Goal: Ask a question: Seek information or help from site administrators or community

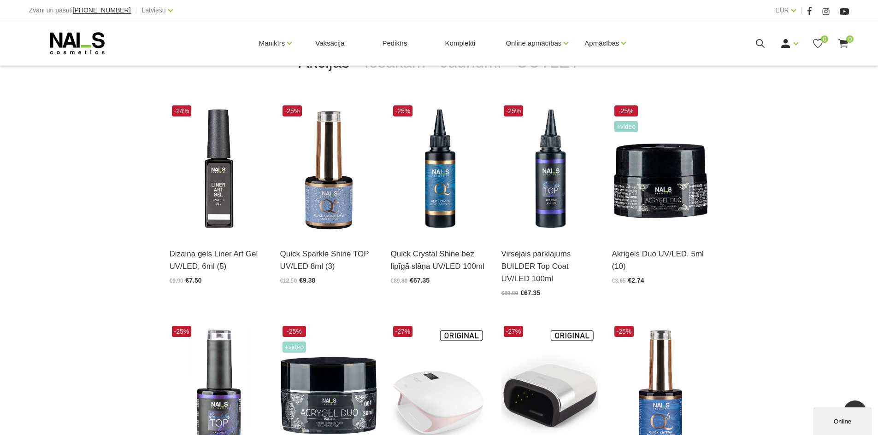
scroll to position [369, 0]
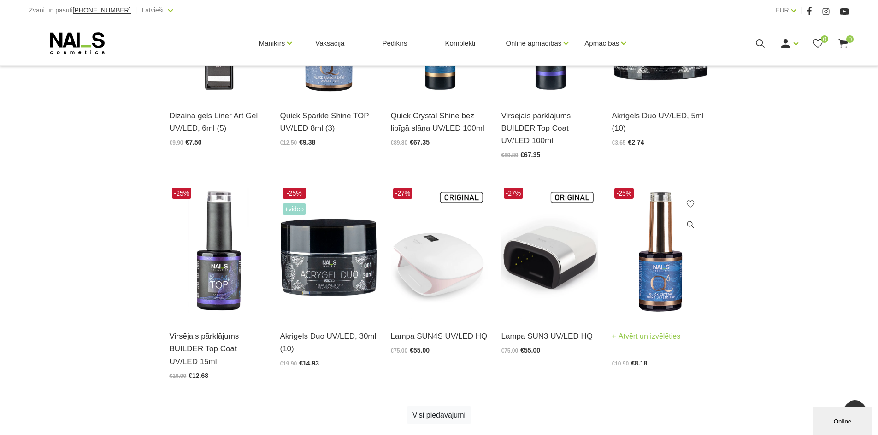
click at [655, 261] on img at bounding box center [660, 252] width 97 height 133
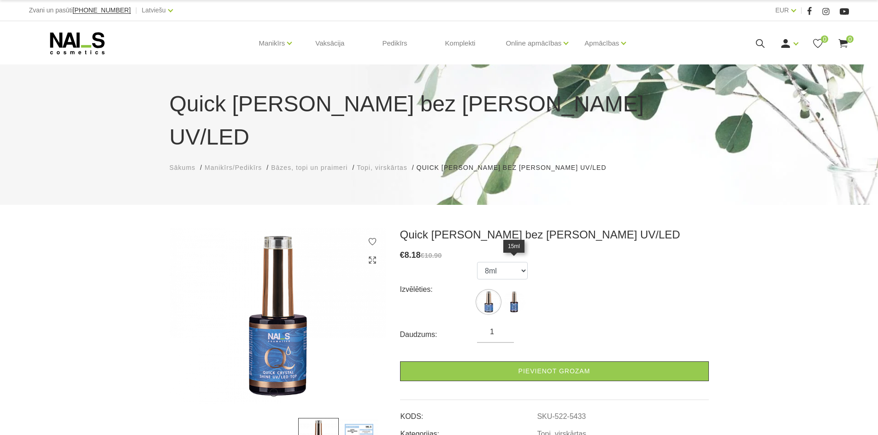
click at [515, 291] on img at bounding box center [513, 302] width 23 height 23
select select "5434"
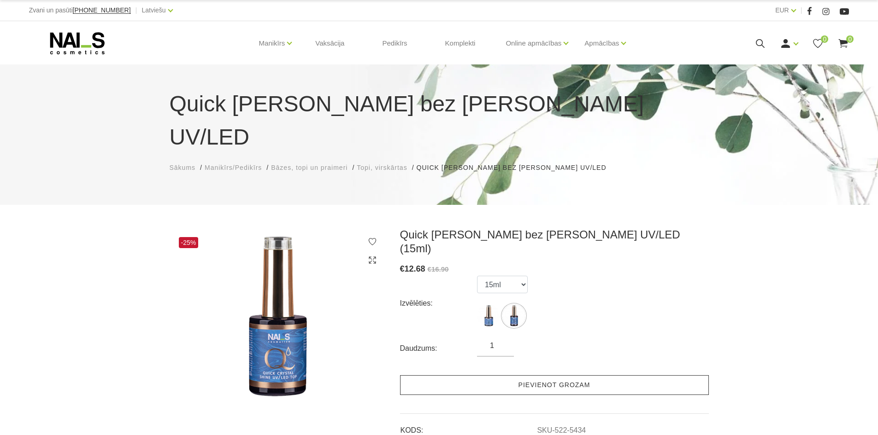
click at [581, 376] on link "Pievienot grozam" at bounding box center [554, 386] width 309 height 20
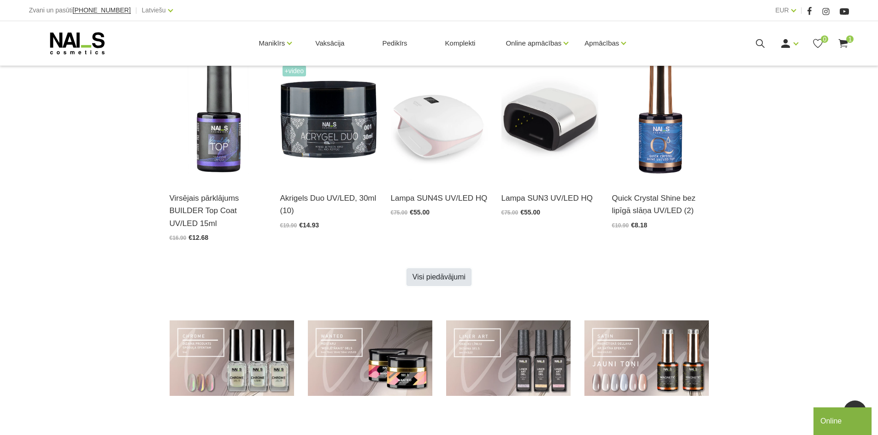
click at [440, 273] on link "Visi piedāvājumi" at bounding box center [438, 278] width 65 height 18
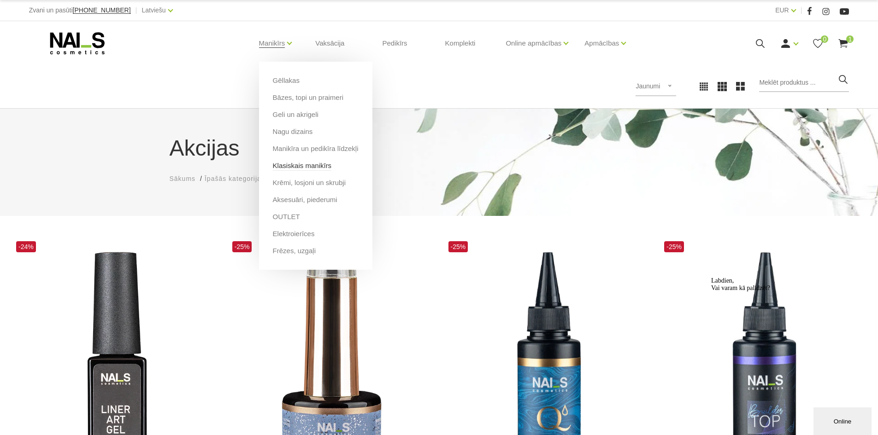
click at [310, 165] on link "Klasiskais manikīrs" at bounding box center [302, 166] width 59 height 10
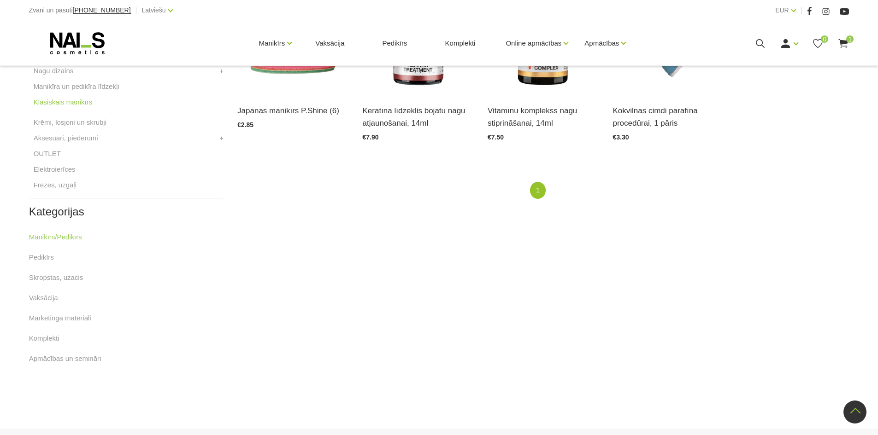
scroll to position [184, 0]
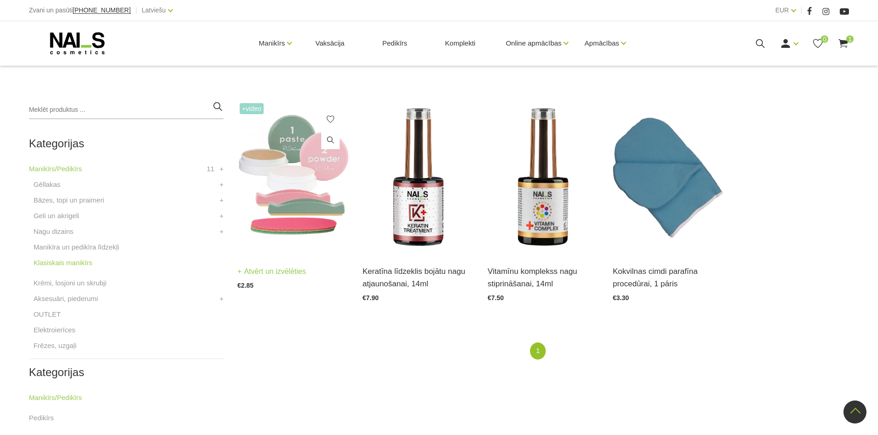
click at [319, 179] on img at bounding box center [292, 177] width 111 height 153
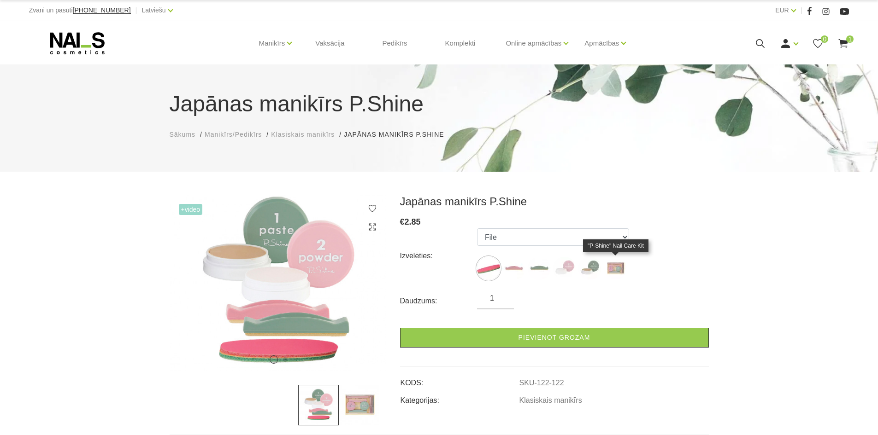
click at [619, 266] on img at bounding box center [615, 268] width 23 height 23
click at [591, 265] on img at bounding box center [589, 268] width 23 height 23
click at [561, 265] on img at bounding box center [564, 268] width 23 height 23
click at [540, 267] on img at bounding box center [539, 268] width 23 height 23
click at [517, 265] on img at bounding box center [513, 268] width 23 height 23
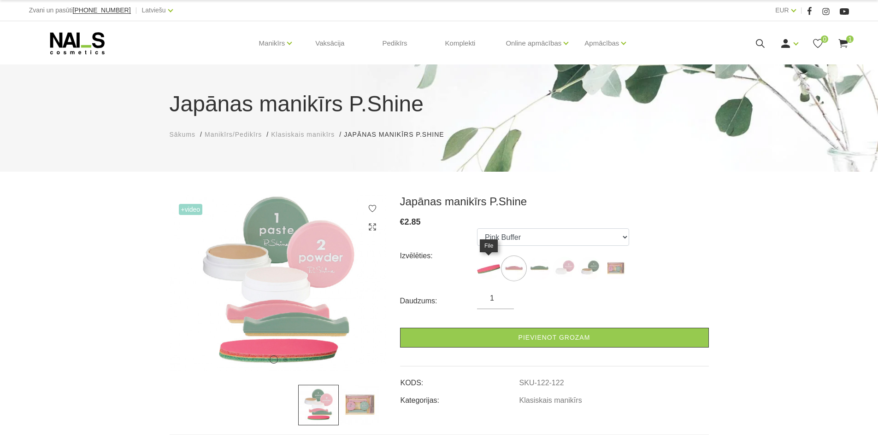
click at [483, 264] on img at bounding box center [488, 268] width 23 height 23
click at [617, 270] on img at bounding box center [615, 268] width 23 height 23
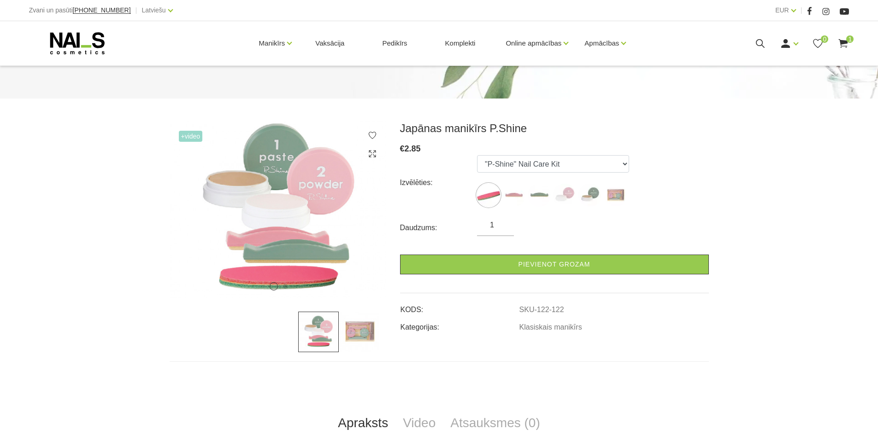
scroll to position [138, 0]
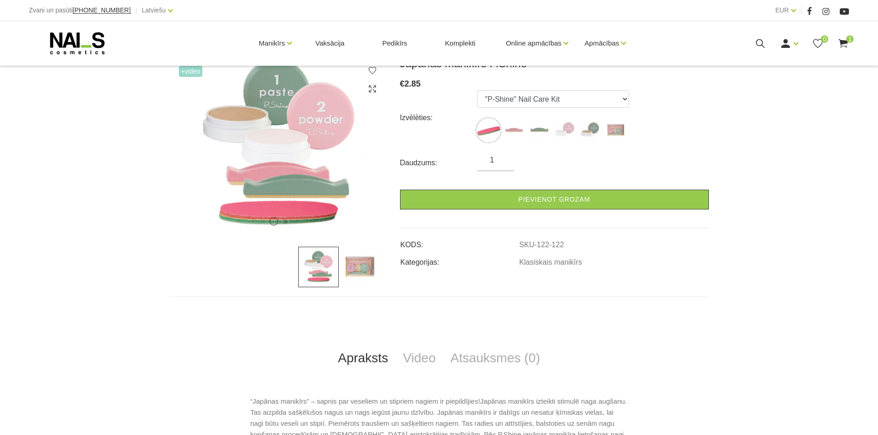
click at [359, 266] on img at bounding box center [359, 267] width 41 height 41
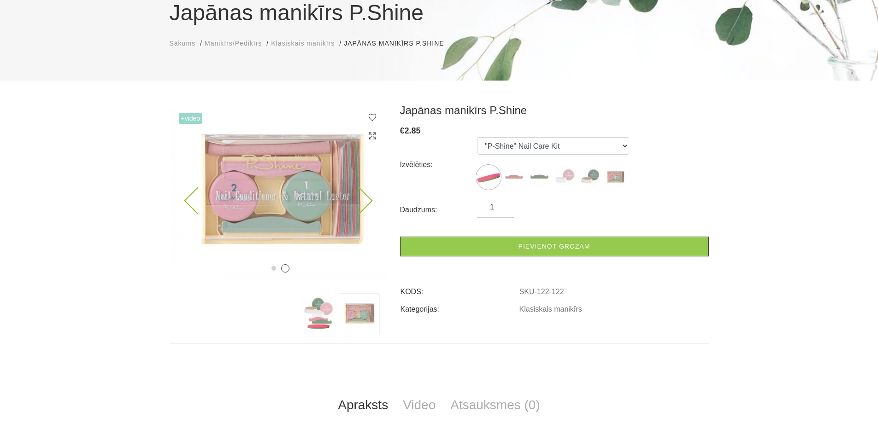
scroll to position [0, 0]
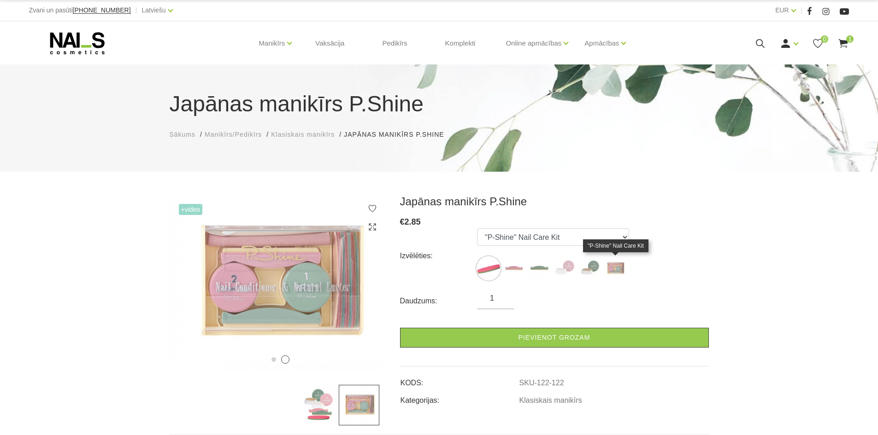
click at [617, 265] on img at bounding box center [615, 268] width 23 height 23
click at [615, 265] on img at bounding box center [615, 268] width 23 height 23
click at [585, 265] on img at bounding box center [589, 268] width 23 height 23
click at [564, 264] on img at bounding box center [564, 268] width 23 height 23
click at [539, 265] on img at bounding box center [539, 268] width 23 height 23
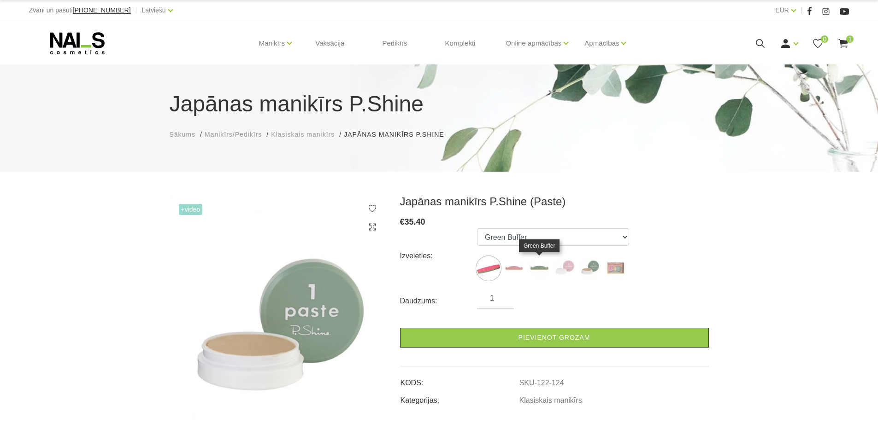
click at [544, 263] on img at bounding box center [539, 268] width 23 height 23
click at [536, 260] on img at bounding box center [539, 268] width 23 height 23
click at [493, 264] on img at bounding box center [488, 268] width 23 height 23
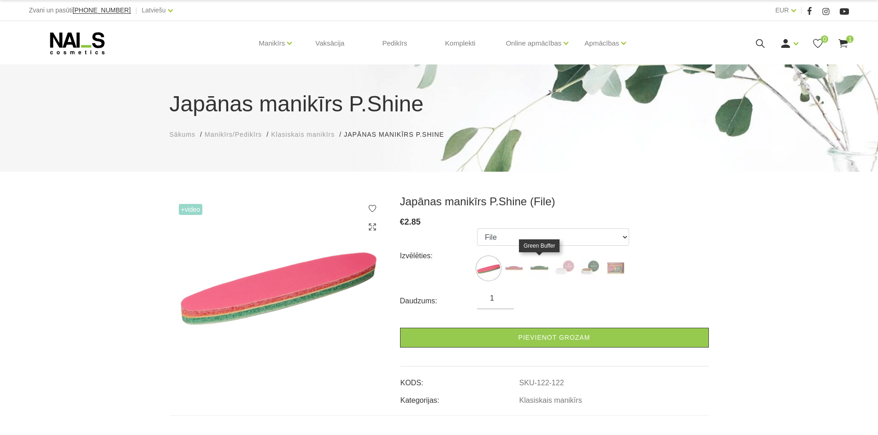
click at [537, 268] on img at bounding box center [539, 268] width 23 height 23
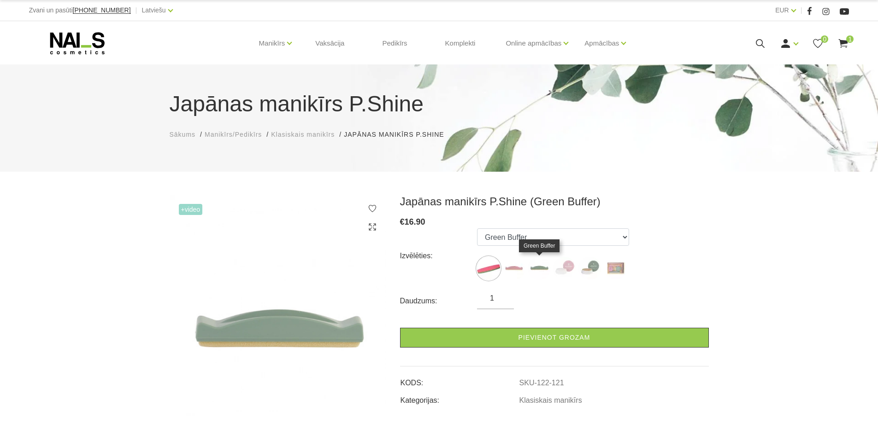
click at [537, 268] on img at bounding box center [539, 268] width 23 height 23
click at [517, 269] on img at bounding box center [513, 268] width 23 height 23
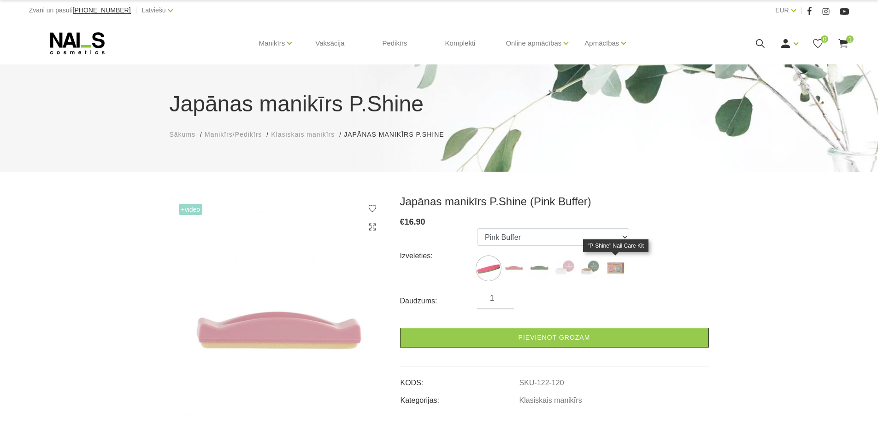
click at [613, 268] on img at bounding box center [615, 268] width 23 height 23
select select "127"
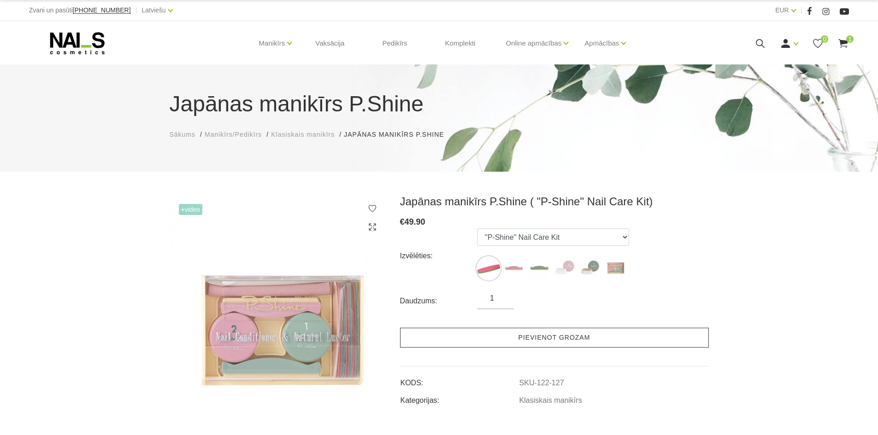
click at [583, 333] on link "Pievienot grozam" at bounding box center [554, 338] width 309 height 20
click at [582, 336] on link "Pievienot grozam" at bounding box center [554, 338] width 309 height 20
click at [543, 335] on link "Pievienot grozam" at bounding box center [554, 338] width 309 height 20
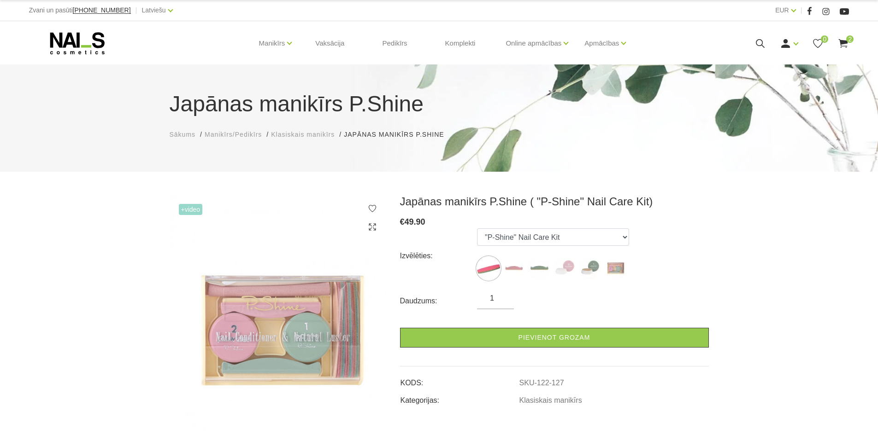
click at [841, 39] on icon at bounding box center [843, 44] width 12 height 12
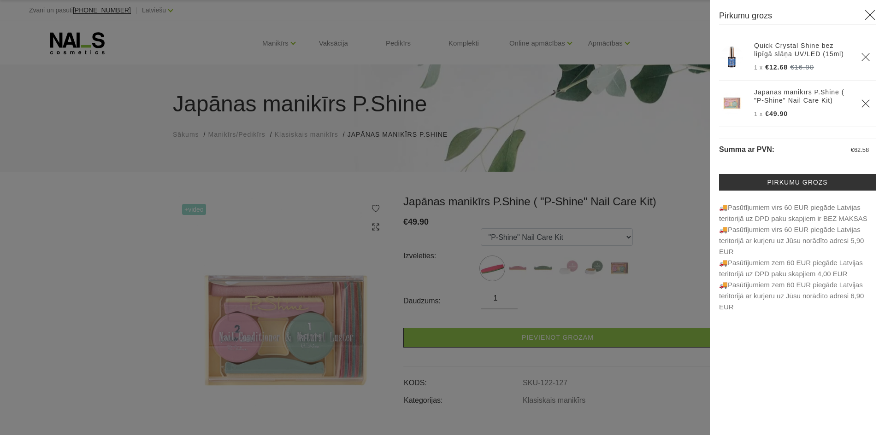
click at [871, 10] on icon at bounding box center [870, 15] width 12 height 12
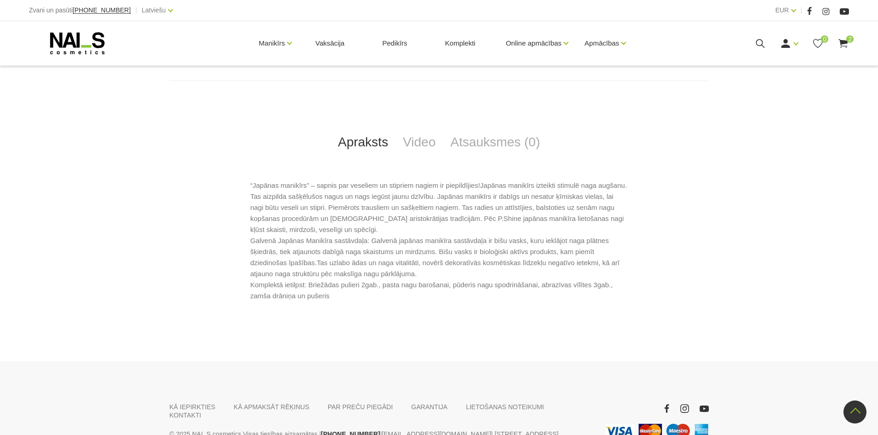
scroll to position [415, 0]
click at [426, 139] on link "Video" at bounding box center [418, 142] width 47 height 30
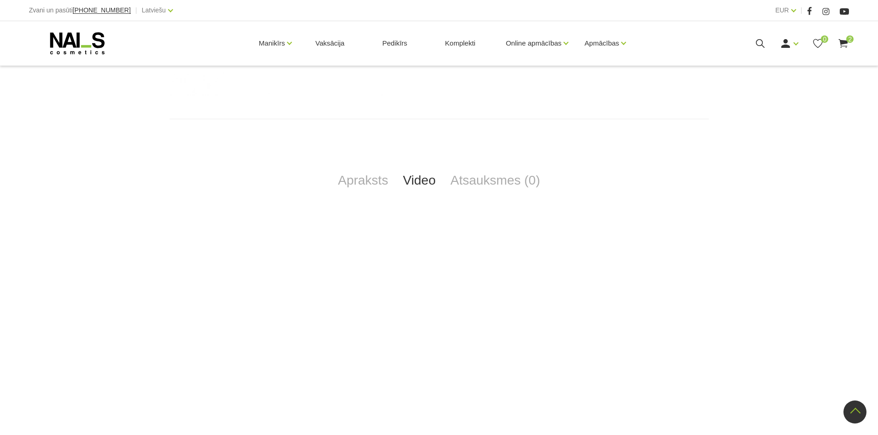
scroll to position [369, 0]
click at [751, 56] on link "Ienākt" at bounding box center [768, 58] width 69 height 18
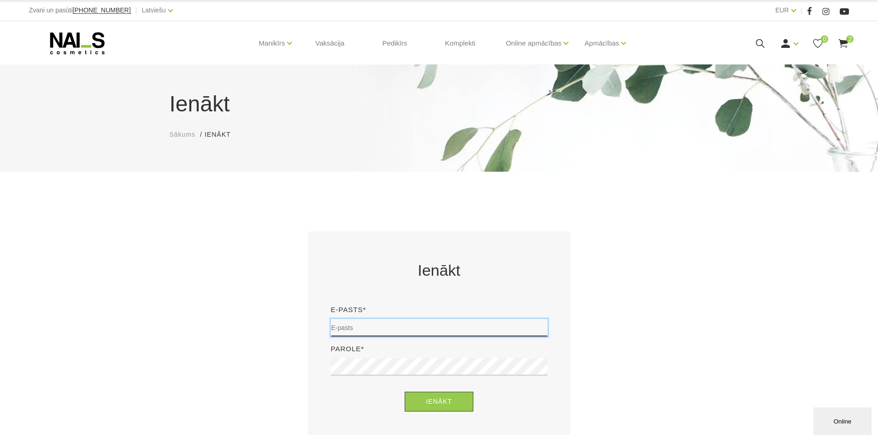
click at [383, 329] on input "email" at bounding box center [439, 328] width 217 height 18
type input "[EMAIL_ADDRESS][DOMAIN_NAME]"
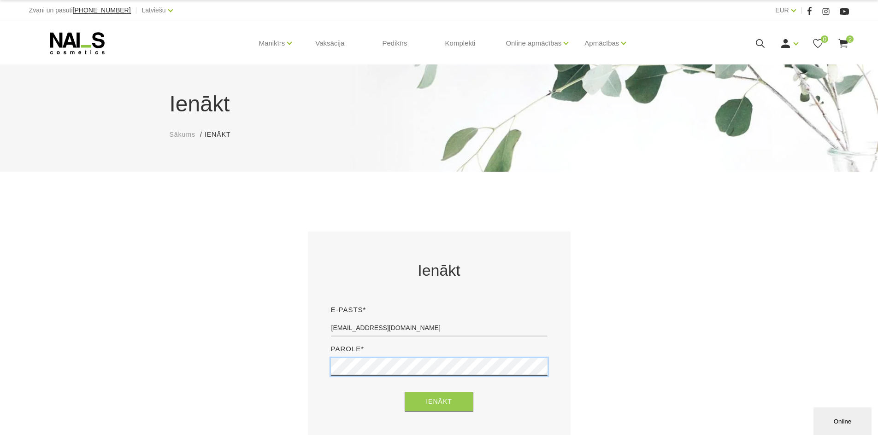
click at [405, 392] on button "Ienākt" at bounding box center [439, 402] width 69 height 20
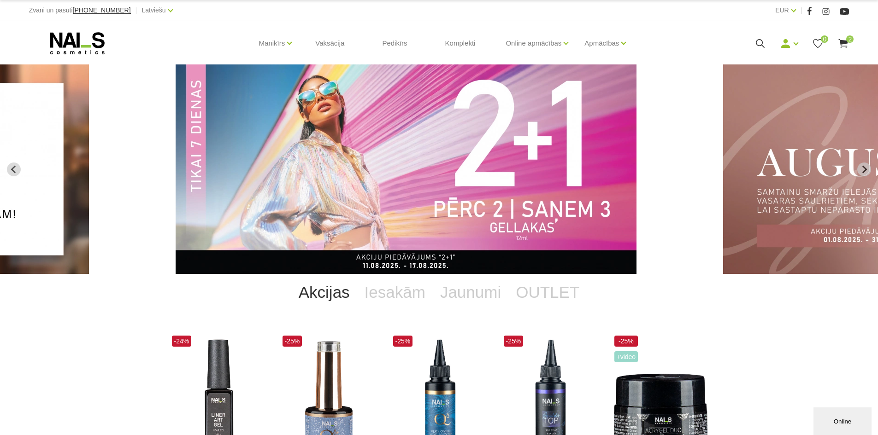
click at [456, 170] on img "2 of 12" at bounding box center [406, 170] width 461 height 210
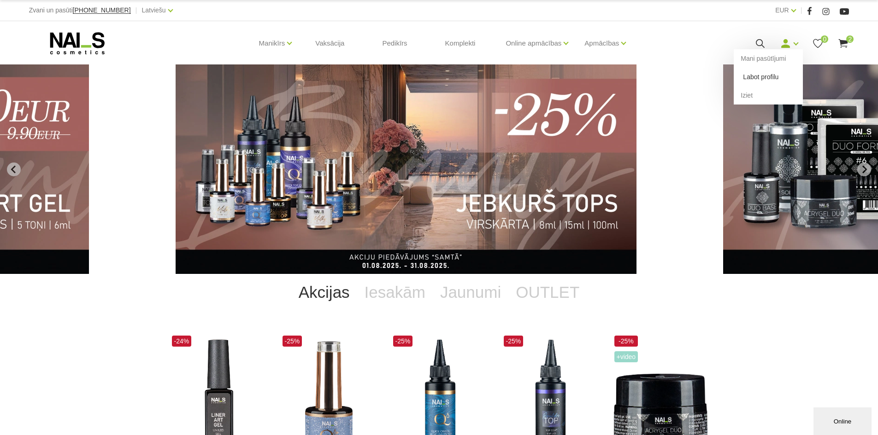
click at [769, 75] on link "Labot profilu" at bounding box center [768, 77] width 69 height 18
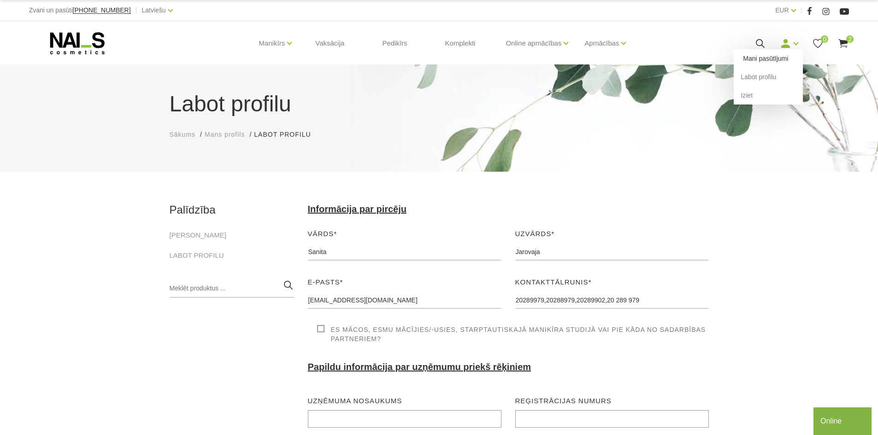
click at [758, 57] on link "Mani pasūtījumi" at bounding box center [768, 58] width 69 height 18
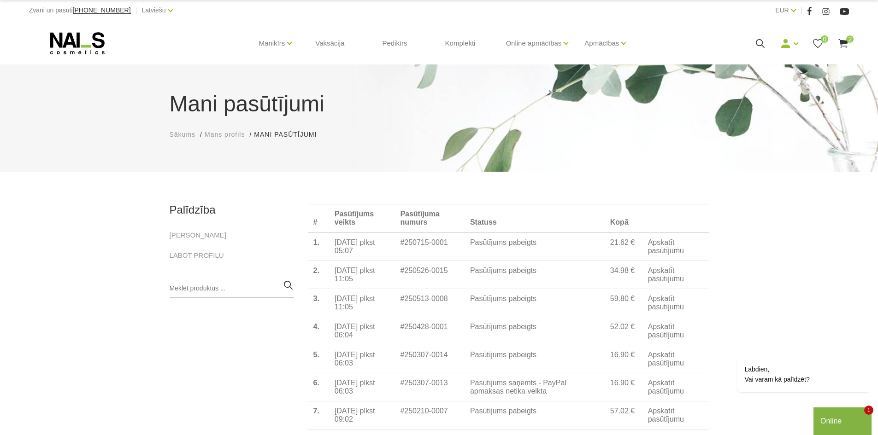
click at [847, 409] on button "Online" at bounding box center [842, 422] width 58 height 28
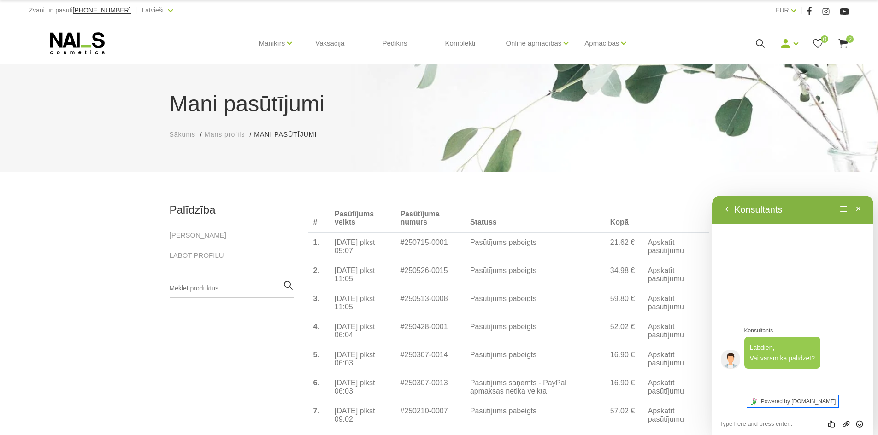
click at [791, 400] on link "Powered by tawk.to" at bounding box center [793, 402] width 92 height 12
click at [712, 196] on textarea at bounding box center [712, 196] width 0 height 0
type textarea "Labdien!"
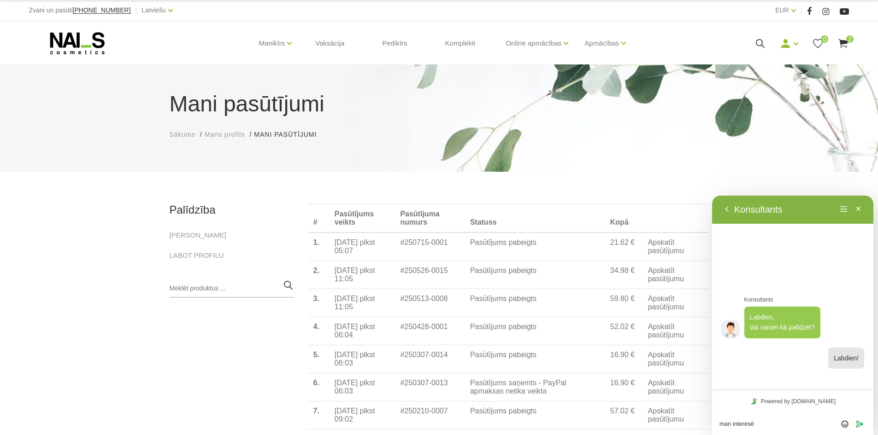
drag, startPoint x: 741, startPoint y: 424, endPoint x: 730, endPoint y: 422, distance: 11.4
click at [712, 196] on textarea "man interesē" at bounding box center [712, 196] width 0 height 0
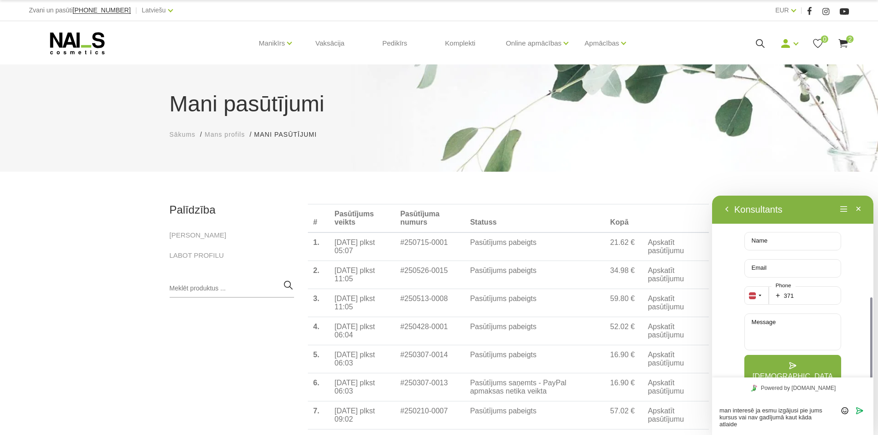
scroll to position [197, 0]
type textarea "man interesē ja esmu izgājusi pie jums kursus vai nav gadījumā kaut kāda atlaid…"
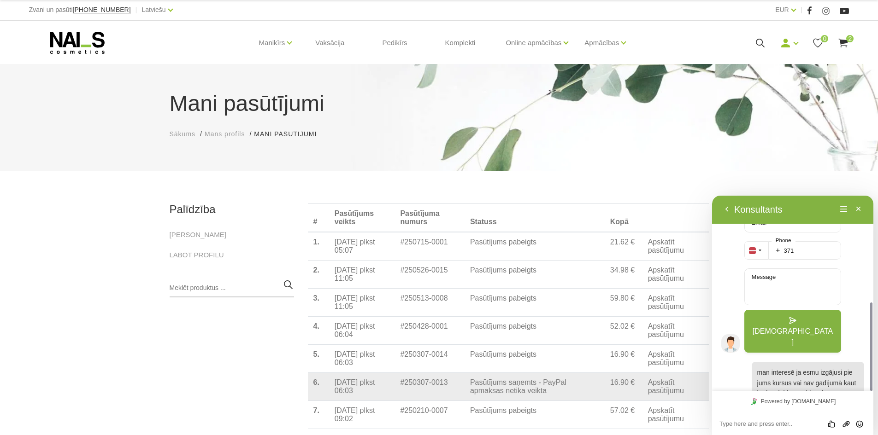
scroll to position [0, 0]
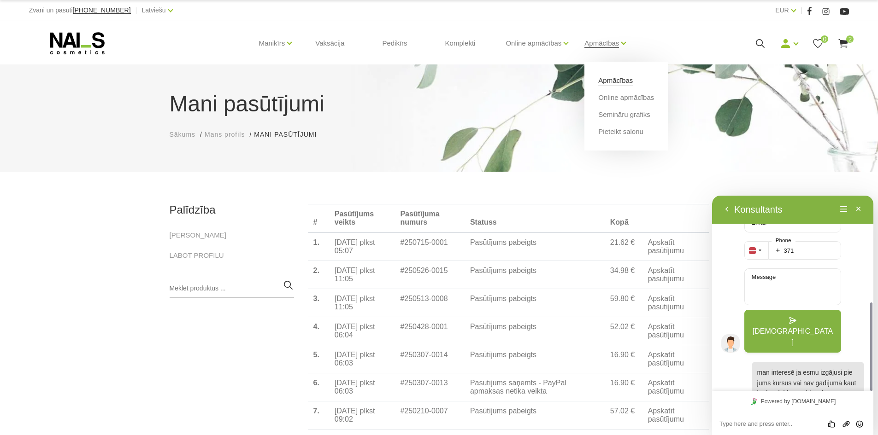
click at [619, 80] on link "Apmācības" at bounding box center [615, 81] width 35 height 10
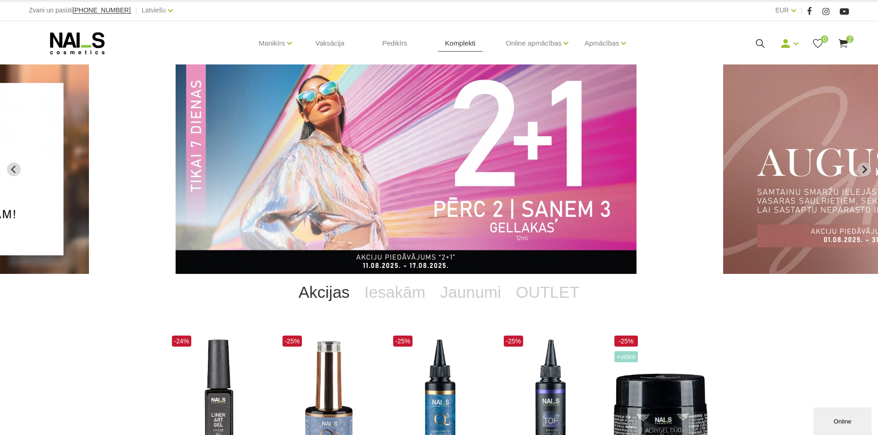
click at [458, 46] on link "Komplekti" at bounding box center [460, 43] width 45 height 44
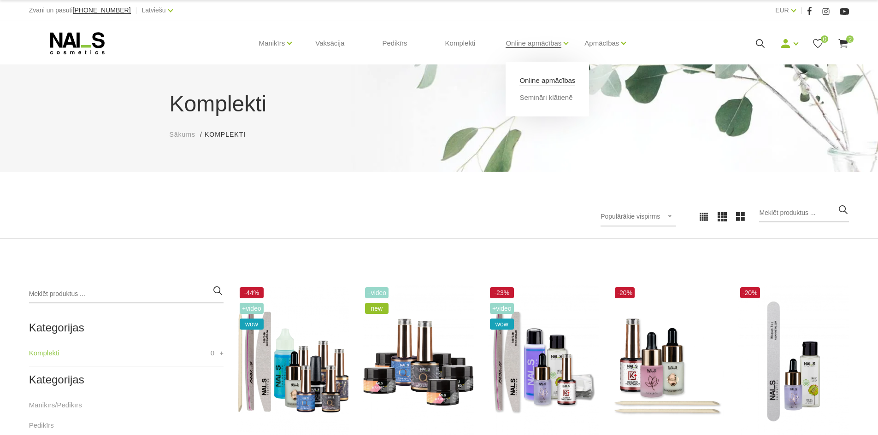
click at [543, 80] on link "Online apmācības" at bounding box center [547, 81] width 56 height 10
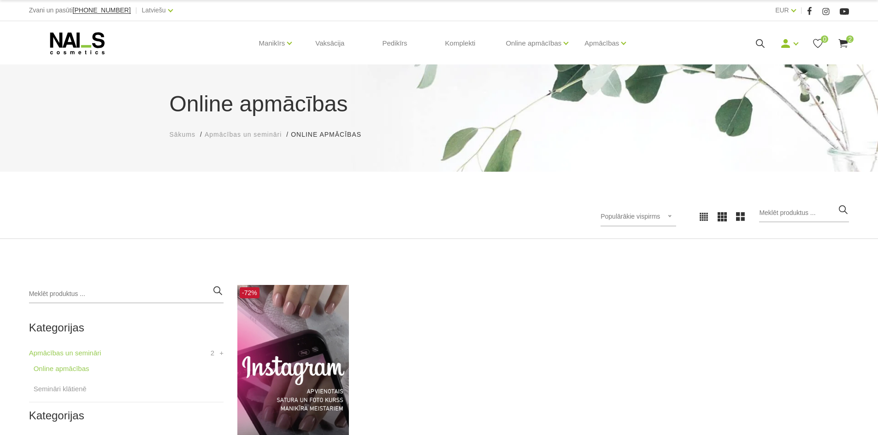
click at [676, 216] on div "Populārākie vispirms Populārākie vispirms Jaunumi Lētākais vispirms Dārgākais v…" at bounding box center [638, 216] width 76 height 19
click at [675, 216] on div "Populārākie vispirms Populārākie vispirms Jaunumi Lētākais vispirms Dārgākais v…" at bounding box center [638, 216] width 76 height 19
click at [67, 34] on use at bounding box center [77, 43] width 54 height 22
